Goal: Task Accomplishment & Management: Manage account settings

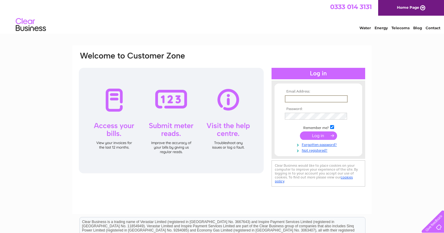
type input "[EMAIL_ADDRESS][DOMAIN_NAME]"
click at [318, 135] on input "submit" at bounding box center [318, 136] width 37 height 8
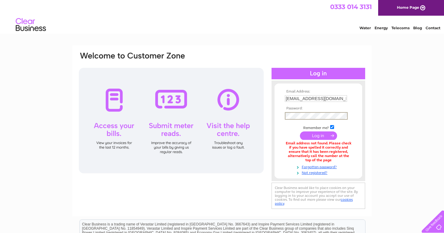
click at [318, 135] on input "submit" at bounding box center [318, 136] width 37 height 8
click at [319, 170] on link "Not registered?" at bounding box center [319, 172] width 69 height 6
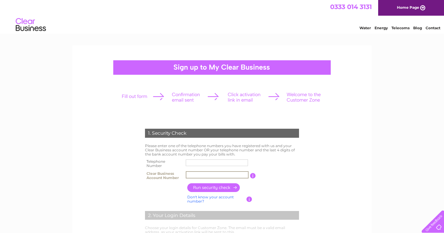
paste input "1150106"
type input "1150106"
click at [203, 164] on input "text" at bounding box center [217, 163] width 62 height 7
type input "07377257469"
click at [226, 187] on input "button" at bounding box center [213, 188] width 53 height 9
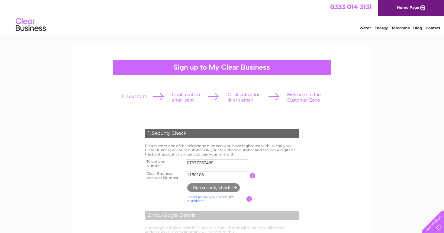
type input "**********"
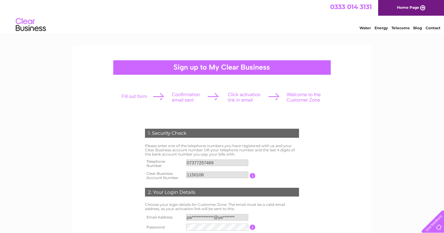
click at [287, 218] on table "**********" at bounding box center [221, 228] width 157 height 30
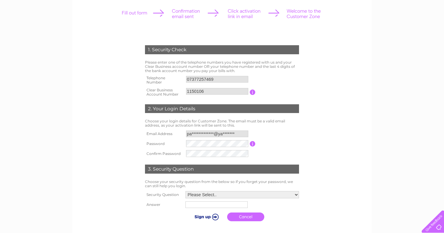
scroll to position [96, 0]
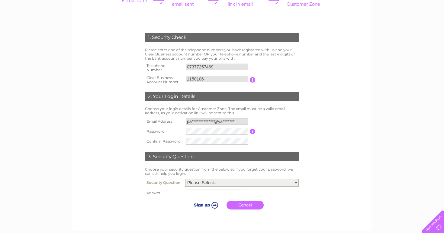
select select "1"
click at [213, 191] on input "text" at bounding box center [216, 192] width 63 height 7
type input "Gateshead"
click at [209, 205] on input "submit" at bounding box center [205, 205] width 37 height 8
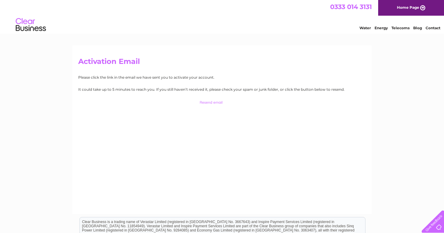
click at [214, 102] on input "button" at bounding box center [221, 102] width 59 height 8
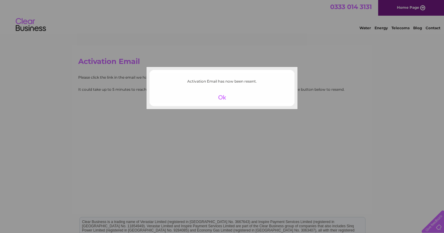
click at [222, 98] on div at bounding box center [221, 97] width 37 height 8
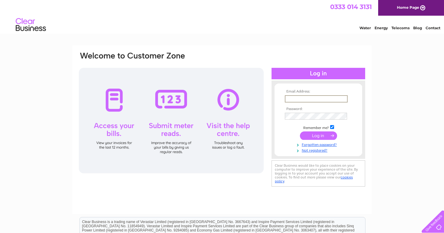
type input "[EMAIL_ADDRESS][DOMAIN_NAME]"
click at [325, 137] on input "submit" at bounding box center [318, 136] width 37 height 8
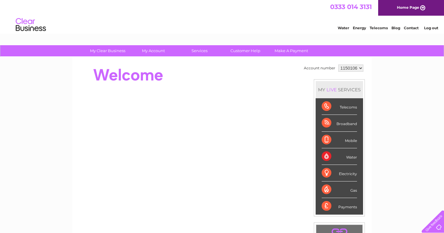
click at [390, 171] on div "My Clear Business Login Details My Details My Preferences Link Account My Accou…" at bounding box center [222, 214] width 444 height 339
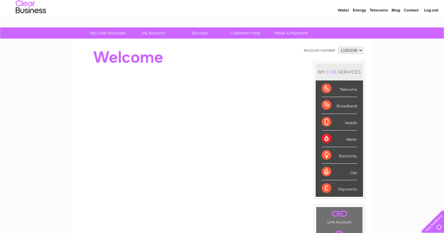
scroll to position [13, 0]
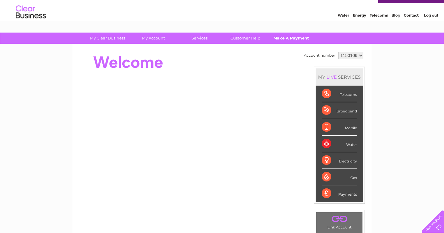
click at [287, 39] on link "Make A Payment" at bounding box center [291, 38] width 50 height 11
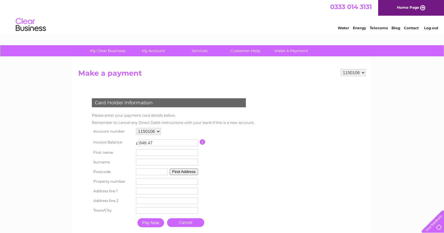
click at [162, 142] on input "848.47" at bounding box center [168, 143] width 60 height 7
type input "8"
type input "10"
type input "O"
type input "[PERSON_NAME]"
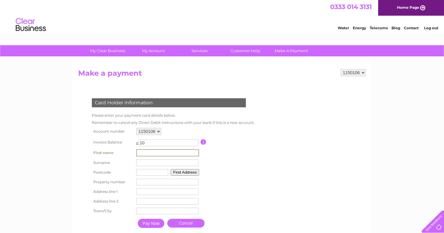
type input "[PERSON_NAME]"
type input "Dh1 5Pz"
type input "3"
type input "Worcester Drive"
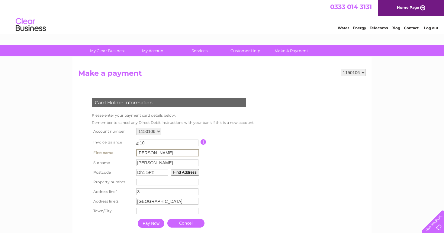
type input "Durham"
drag, startPoint x: 158, startPoint y: 211, endPoint x: 131, endPoint y: 211, distance: 27.5
drag, startPoint x: 177, startPoint y: 200, endPoint x: 123, endPoint y: 199, distance: 54.3
drag, startPoint x: 145, startPoint y: 190, endPoint x: 125, endPoint y: 189, distance: 20.2
drag, startPoint x: 157, startPoint y: 172, endPoint x: 124, endPoint y: 171, distance: 33.5
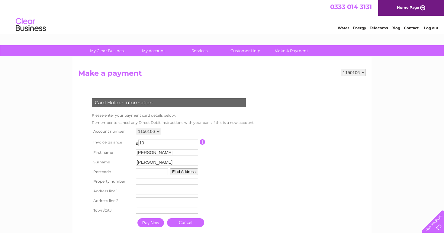
click at [151, 225] on input "Pay Now" at bounding box center [150, 223] width 27 height 9
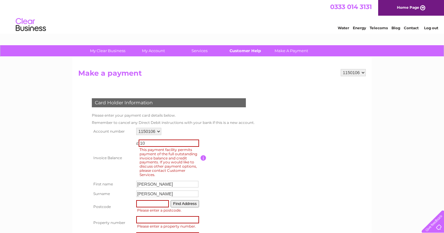
click at [249, 51] on link "Customer Help" at bounding box center [245, 50] width 50 height 11
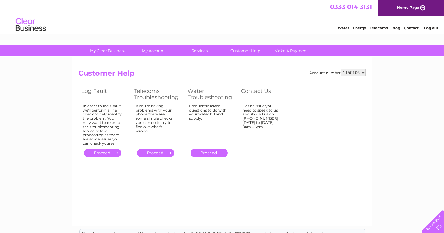
click at [415, 29] on link "Contact" at bounding box center [411, 28] width 15 height 5
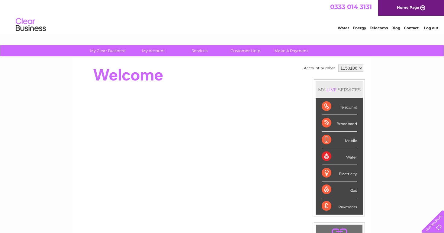
click at [377, 153] on div "My Clear Business Login Details My Details My Preferences Link Account My Accou…" at bounding box center [222, 214] width 444 height 339
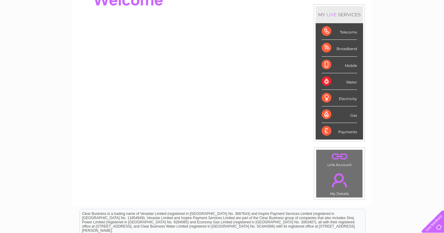
scroll to position [51, 0]
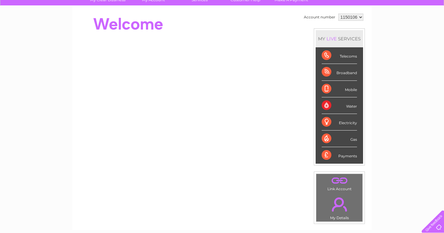
click at [376, 197] on div "My Clear Business Login Details My Details My Preferences Link Account My Accou…" at bounding box center [222, 163] width 444 height 339
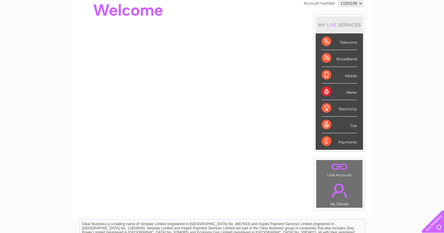
scroll to position [29, 0]
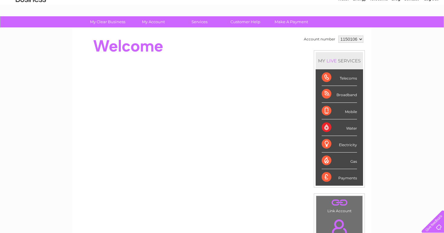
click at [377, 218] on div "My Clear Business Login Details My Details My Preferences Link Account My Accou…" at bounding box center [222, 185] width 444 height 339
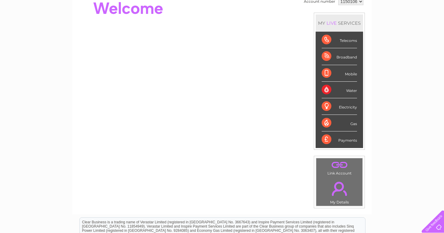
scroll to position [100, 0]
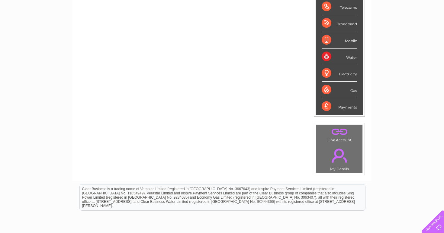
click at [383, 140] on div "My Clear Business Login Details My Details My Preferences Link Account My Accou…" at bounding box center [222, 114] width 444 height 339
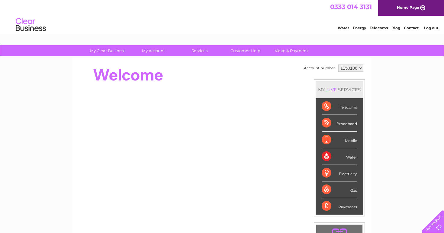
scroll to position [0, 0]
click at [377, 27] on link "Telecoms" at bounding box center [378, 28] width 18 height 5
click at [299, 82] on div "Account number 1150106 MY LIVE SERVICES Telecoms Broadband Mobile Water Electri…" at bounding box center [221, 151] width 287 height 176
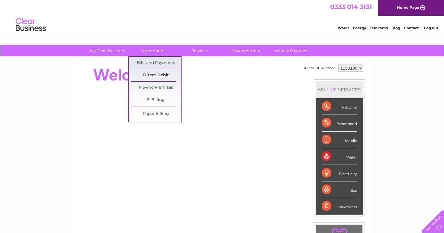
click at [164, 75] on link "Direct Debit" at bounding box center [156, 75] width 50 height 12
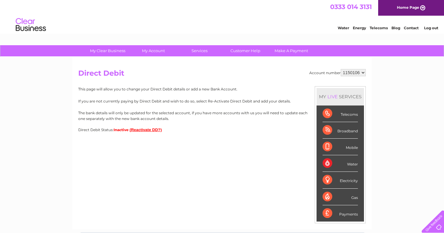
click at [145, 129] on button "(Reactivate DD?)" at bounding box center [145, 130] width 32 height 5
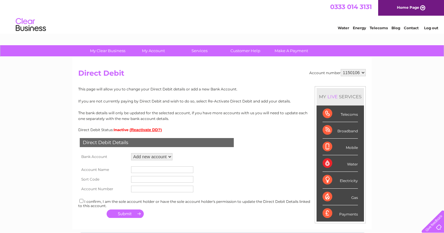
select select "1204561"
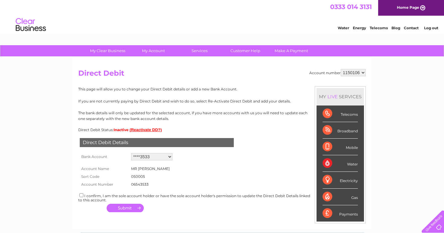
click at [80, 193] on input "checkbox" at bounding box center [81, 195] width 4 height 4
checkbox input "true"
click at [172, 212] on div "Account number 1150106 Direct Debit MY LIVE SERVICES Telecoms Broadband Mobile …" at bounding box center [221, 143] width 299 height 173
click at [137, 206] on button "button" at bounding box center [125, 208] width 37 height 8
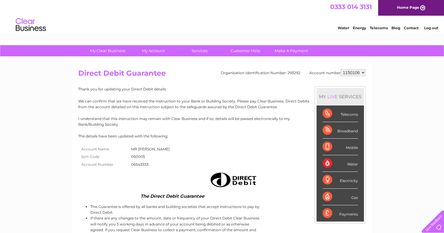
click at [281, 213] on div "Thank you for updating your Direct Debit details. We can confirm that we have r…" at bounding box center [221, 182] width 287 height 193
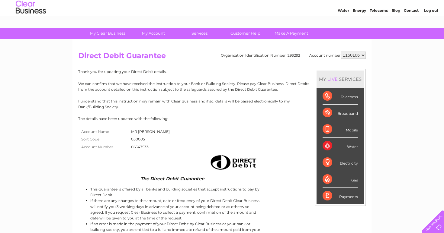
scroll to position [12, 0]
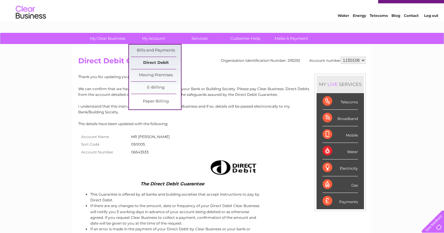
click at [155, 62] on link "Direct Debit" at bounding box center [156, 63] width 50 height 12
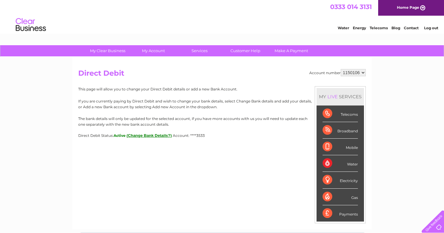
click at [147, 135] on button "(Change Bank Details?)" at bounding box center [148, 135] width 45 height 5
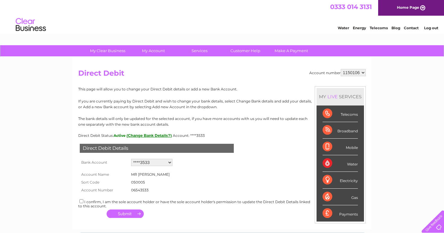
select select "0"
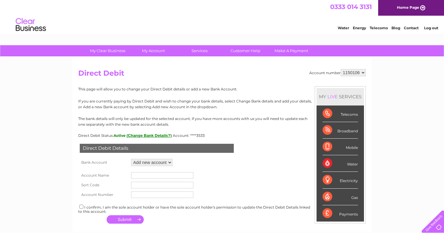
click at [80, 208] on div "I confirm, I am the sole account holder or have the sole account holder's permi…" at bounding box center [221, 209] width 287 height 10
click at [80, 205] on input "checkbox" at bounding box center [81, 207] width 4 height 4
checkbox input "true"
click at [138, 217] on button "button" at bounding box center [125, 220] width 37 height 8
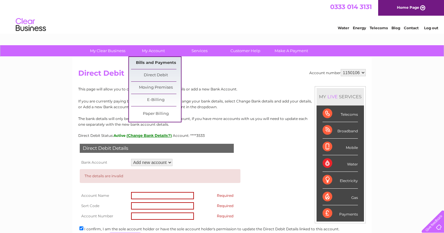
click at [153, 62] on link "Bills and Payments" at bounding box center [156, 63] width 50 height 12
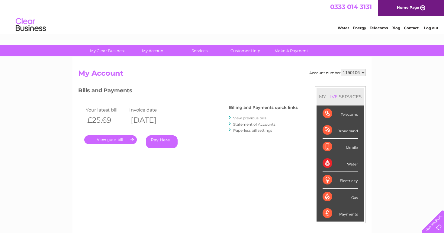
click at [362, 7] on span "0333 014 3131" at bounding box center [351, 7] width 42 height 8
click at [271, 81] on div "Account number 1150106 My Account MY LIVE SERVICES Telecoms Broadband Mobile Wa…" at bounding box center [221, 160] width 287 height 182
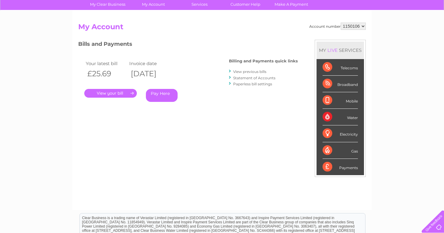
scroll to position [43, 0]
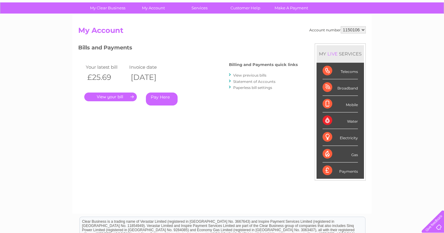
click at [118, 95] on link "." at bounding box center [110, 97] width 53 height 9
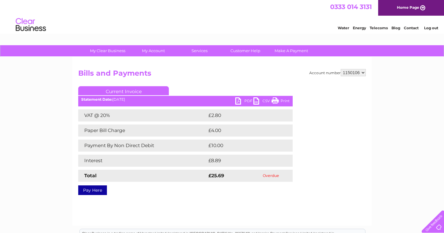
click at [410, 8] on link "Home Page" at bounding box center [411, 8] width 66 height 16
